Goal: Transaction & Acquisition: Obtain resource

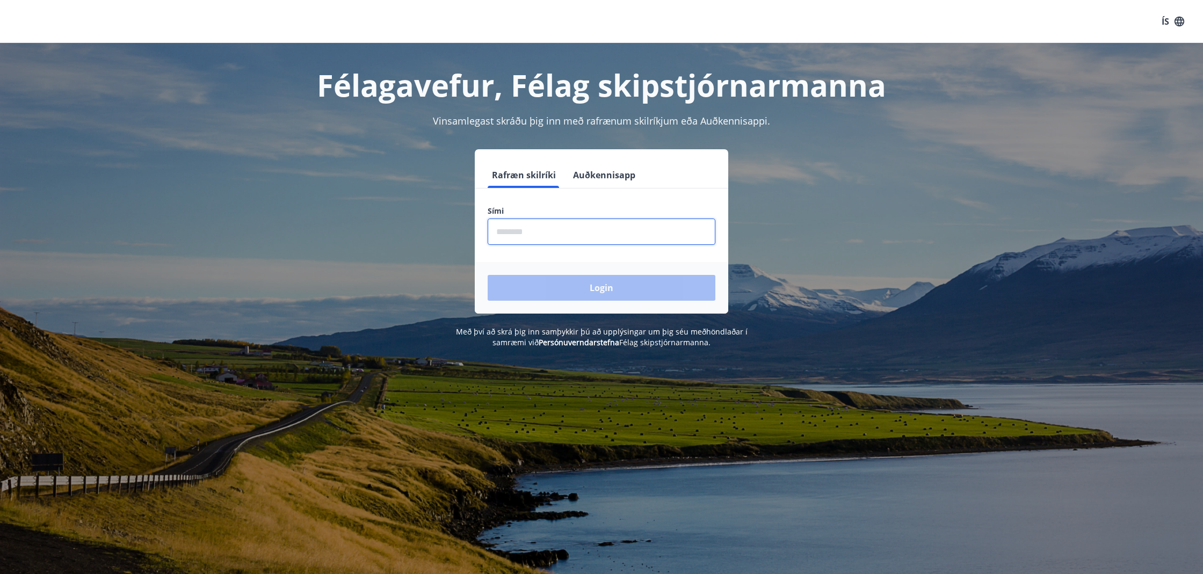
click at [534, 229] on input "phone" at bounding box center [602, 232] width 228 height 26
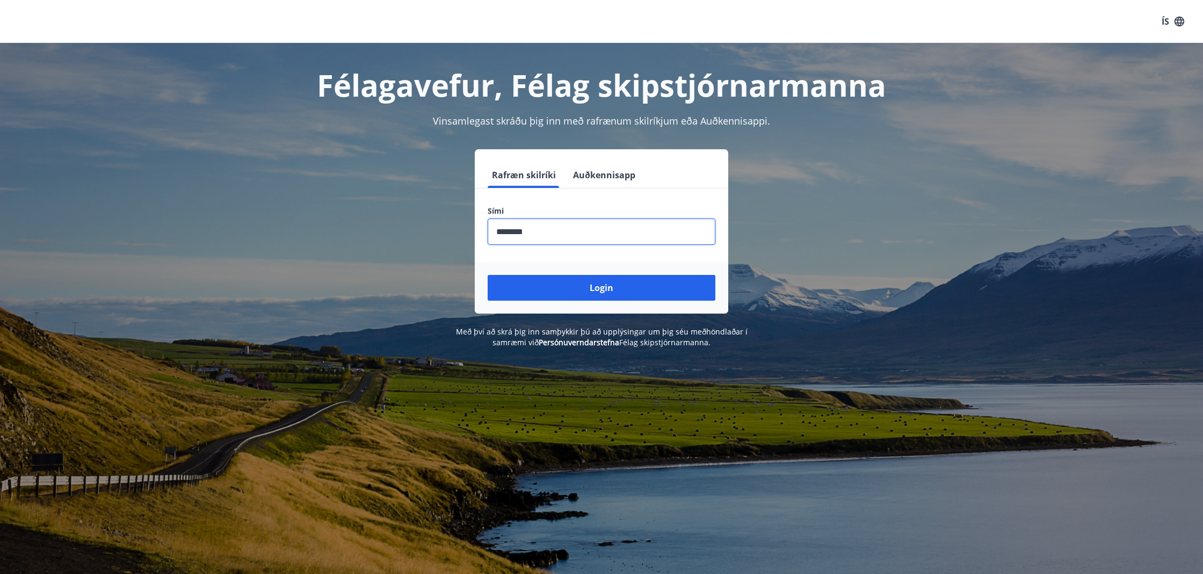
type input "********"
click at [601, 288] on button "Login" at bounding box center [602, 288] width 228 height 26
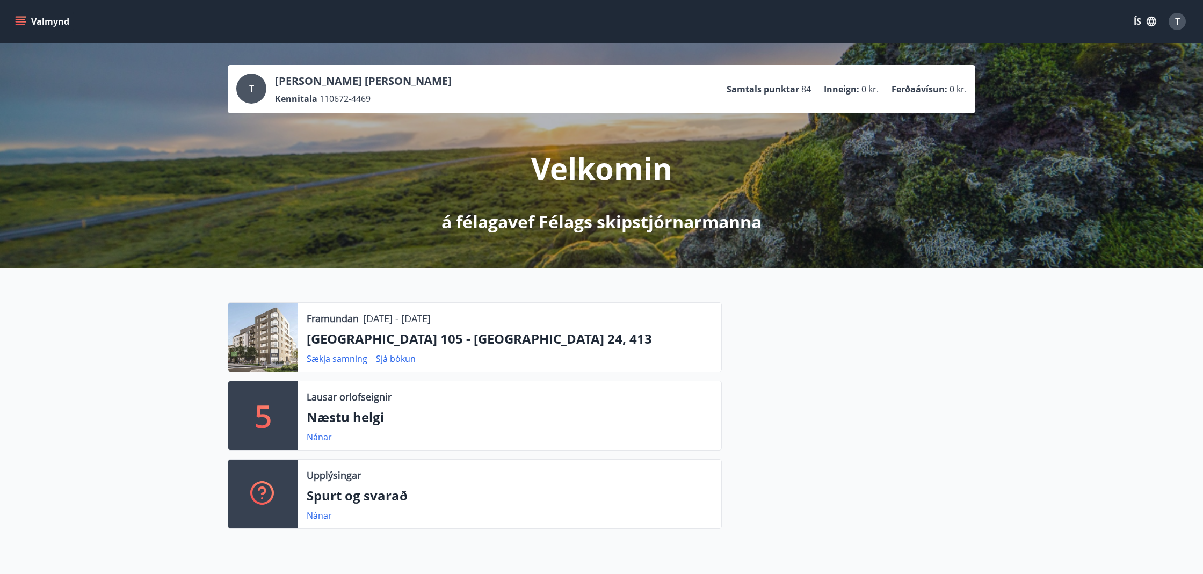
click at [23, 20] on icon "menu" at bounding box center [20, 21] width 11 height 11
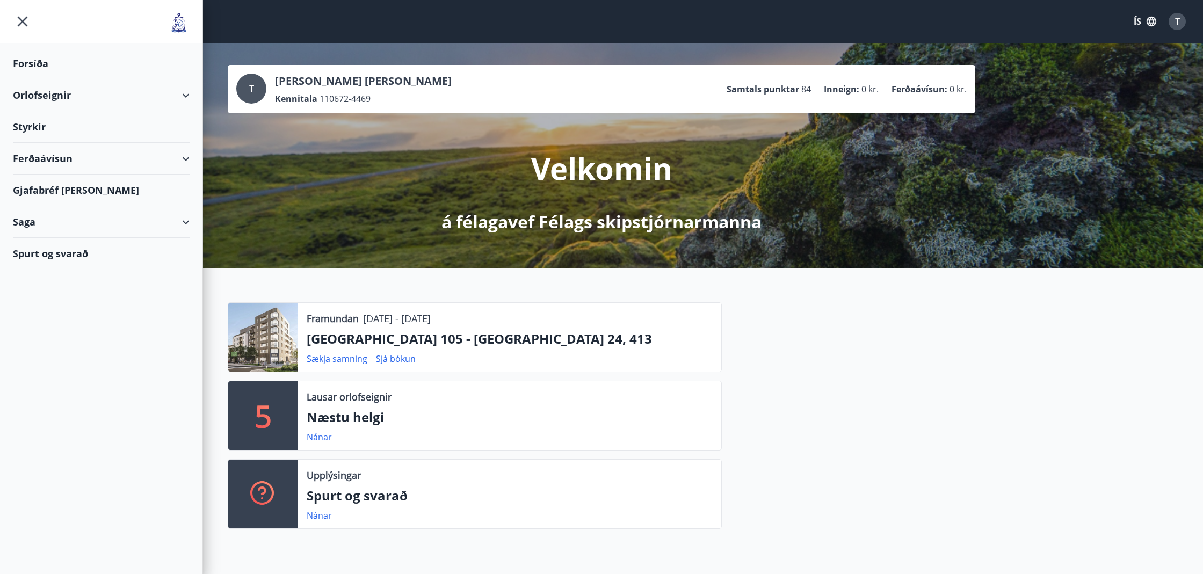
click at [181, 155] on div "Ferðaávísun" at bounding box center [101, 159] width 177 height 32
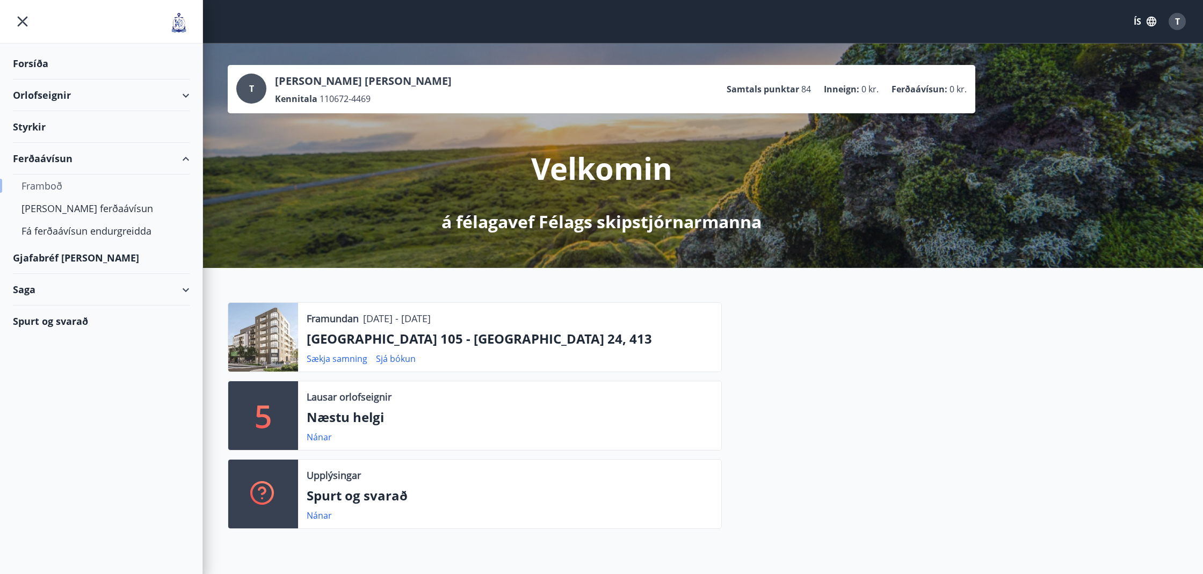
click at [45, 186] on div "Framboð" at bounding box center [100, 186] width 159 height 23
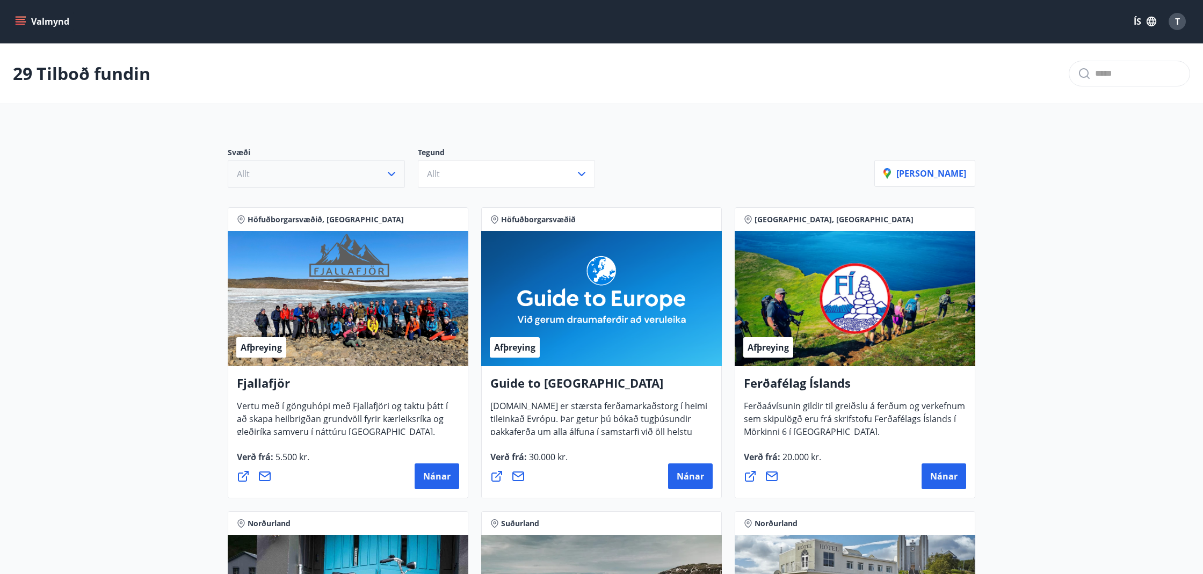
click at [360, 173] on button "Allt" at bounding box center [316, 174] width 177 height 28
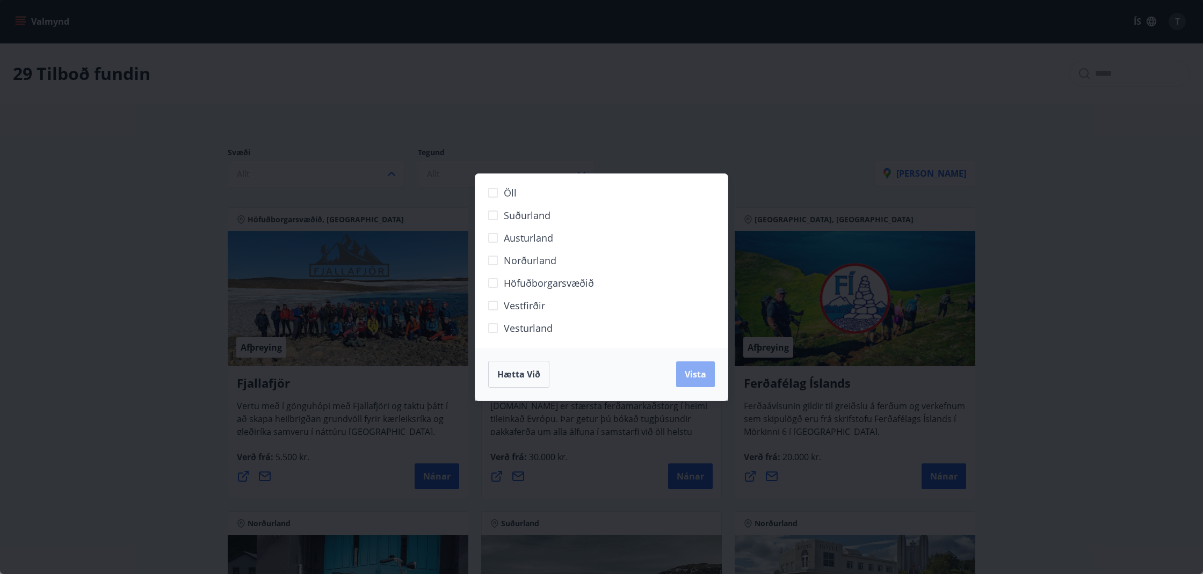
click at [695, 379] on span "Vista" at bounding box center [695, 374] width 21 height 12
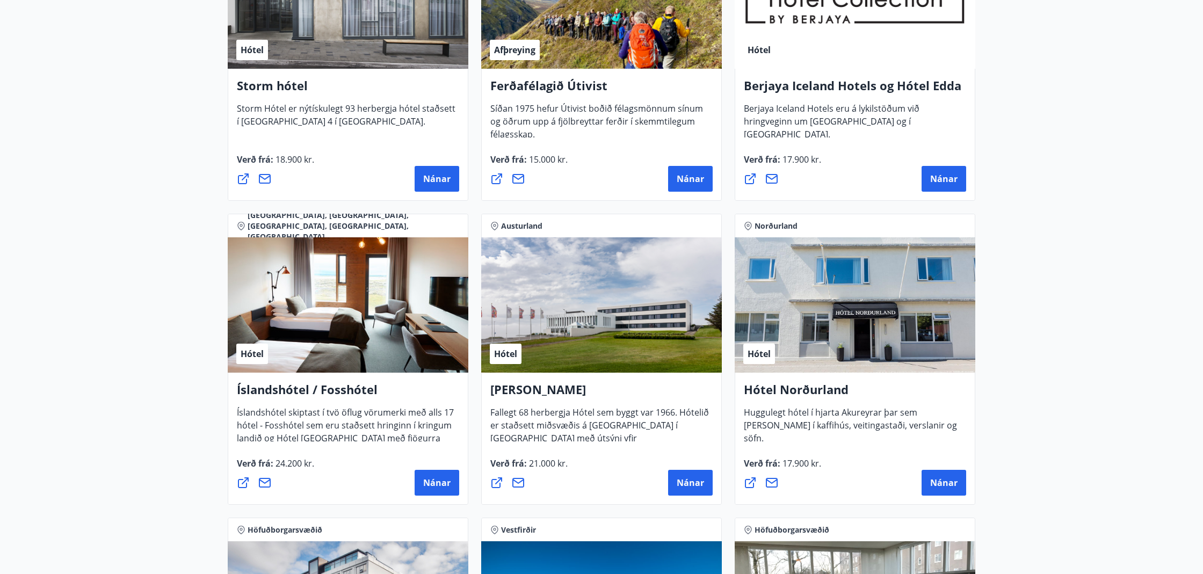
scroll to position [1209, 0]
click at [427, 484] on span "Nánar" at bounding box center [436, 483] width 27 height 12
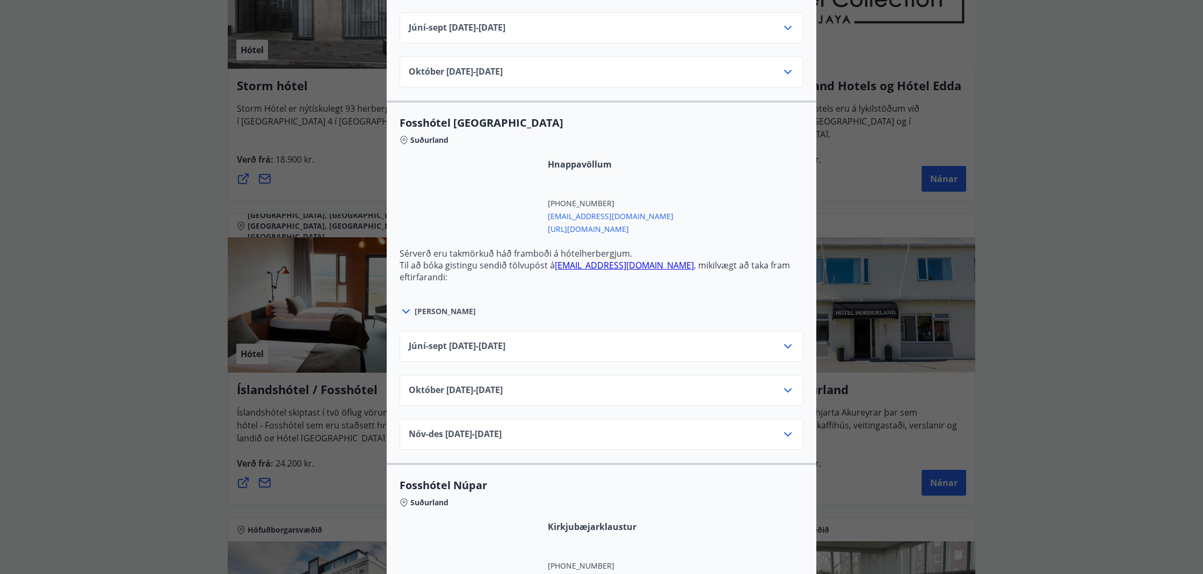
scroll to position [3009, 0]
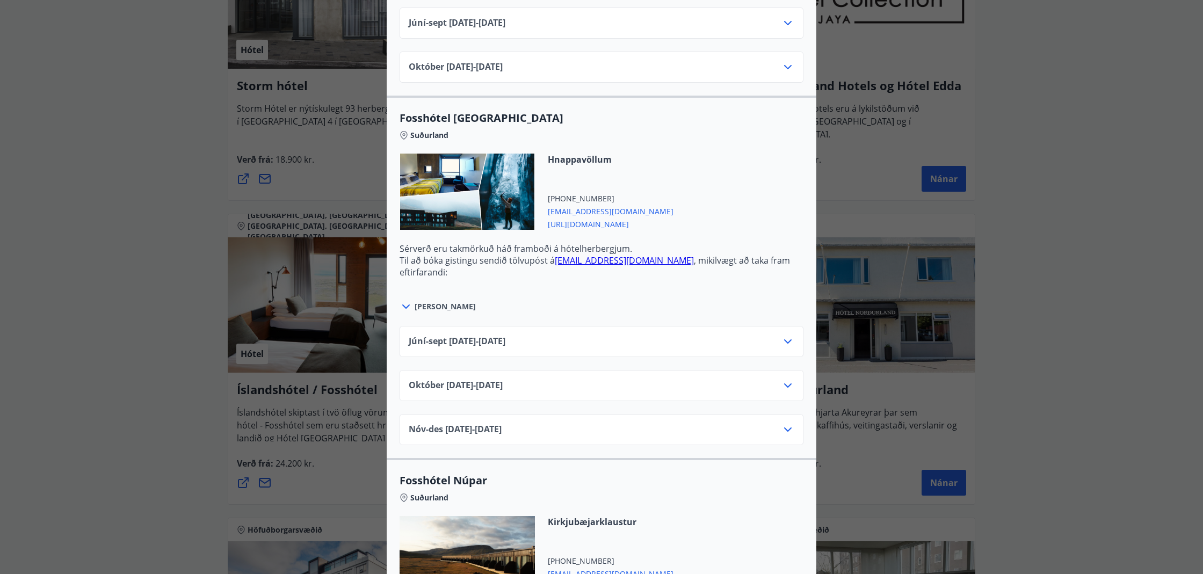
click at [655, 339] on div "Júní-sept 01.06.25 - 30.09.25" at bounding box center [602, 345] width 386 height 21
click at [786, 343] on icon at bounding box center [787, 341] width 13 height 13
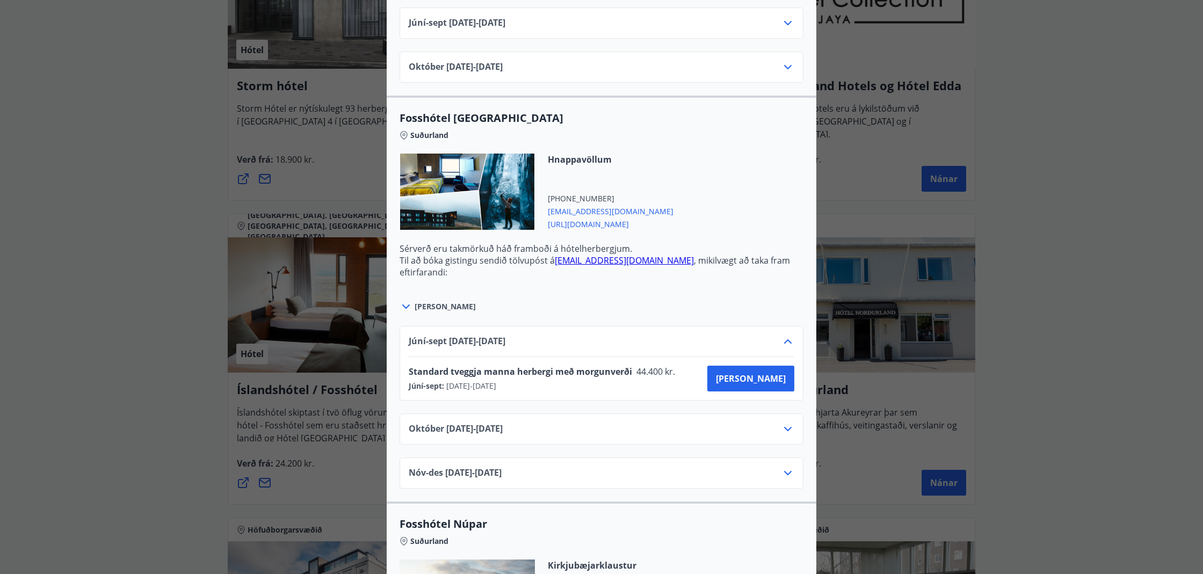
click at [605, 260] on link "glacier@fosshotel.is" at bounding box center [624, 261] width 139 height 12
